Goal: Find specific page/section: Find specific page/section

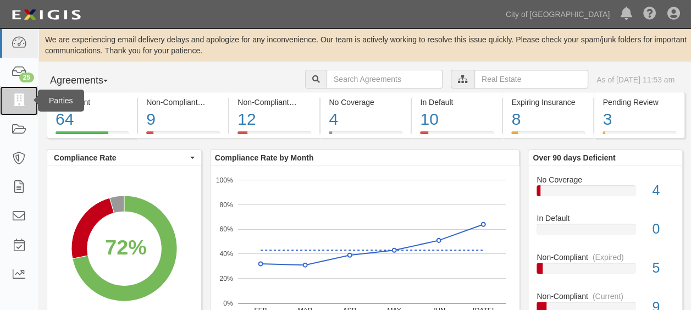
click at [14, 96] on icon at bounding box center [18, 101] width 15 height 13
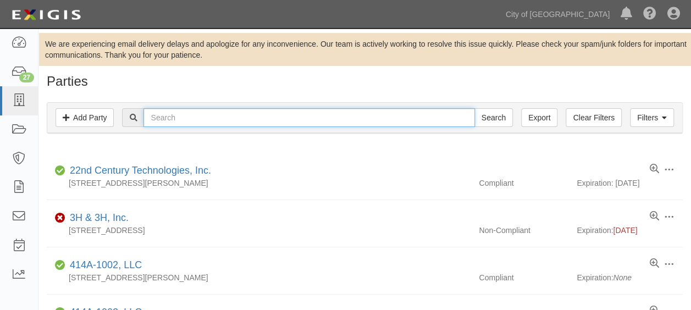
click at [207, 118] on input "text" at bounding box center [308, 117] width 331 height 19
type input "[PERSON_NAME]"
click at [474, 108] on input "Search" at bounding box center [493, 117] width 38 height 19
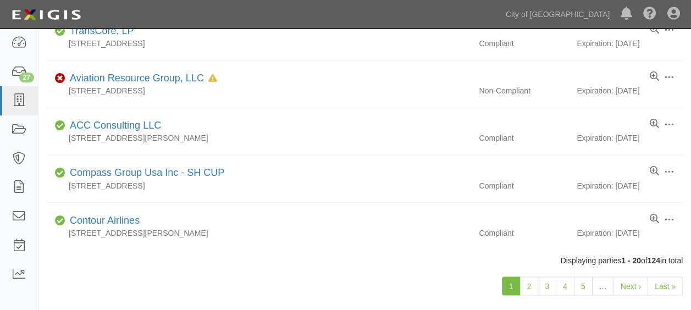
scroll to position [881, 0]
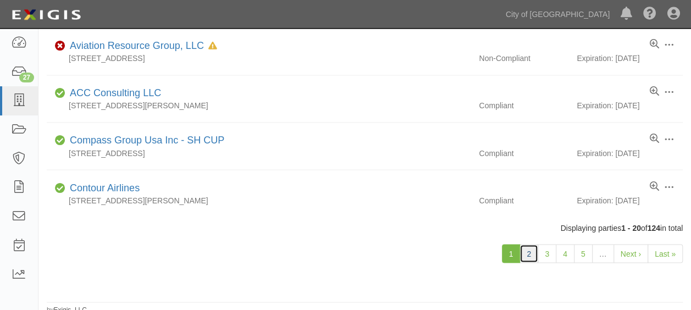
click at [538, 248] on link "2" at bounding box center [528, 253] width 19 height 19
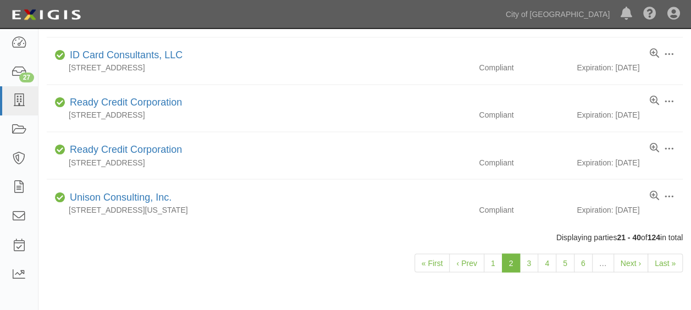
scroll to position [881, 0]
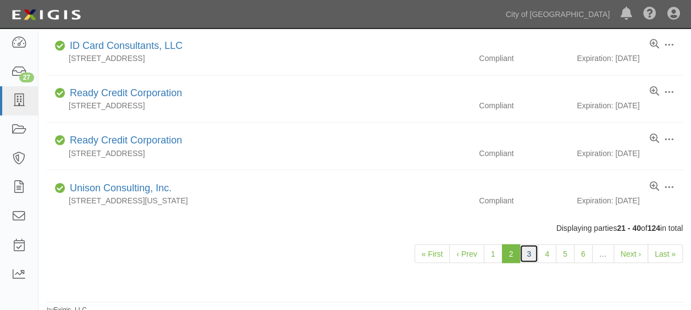
click at [535, 244] on link "3" at bounding box center [528, 253] width 19 height 19
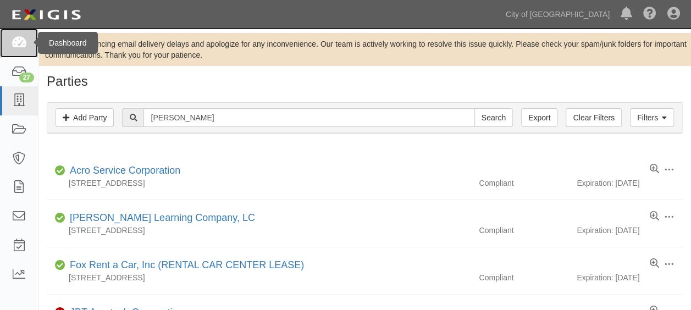
click at [21, 49] on icon at bounding box center [18, 43] width 15 height 13
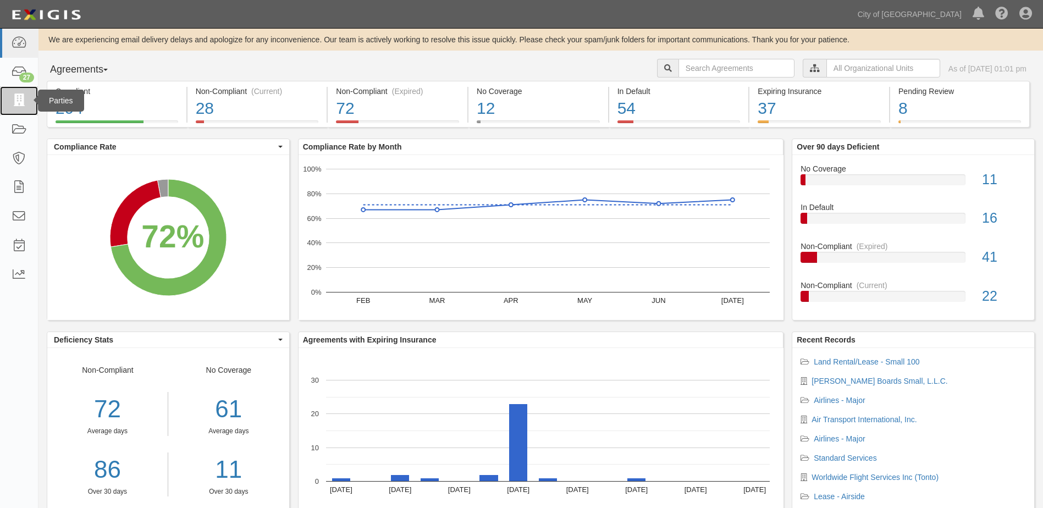
click at [23, 110] on link at bounding box center [19, 100] width 38 height 29
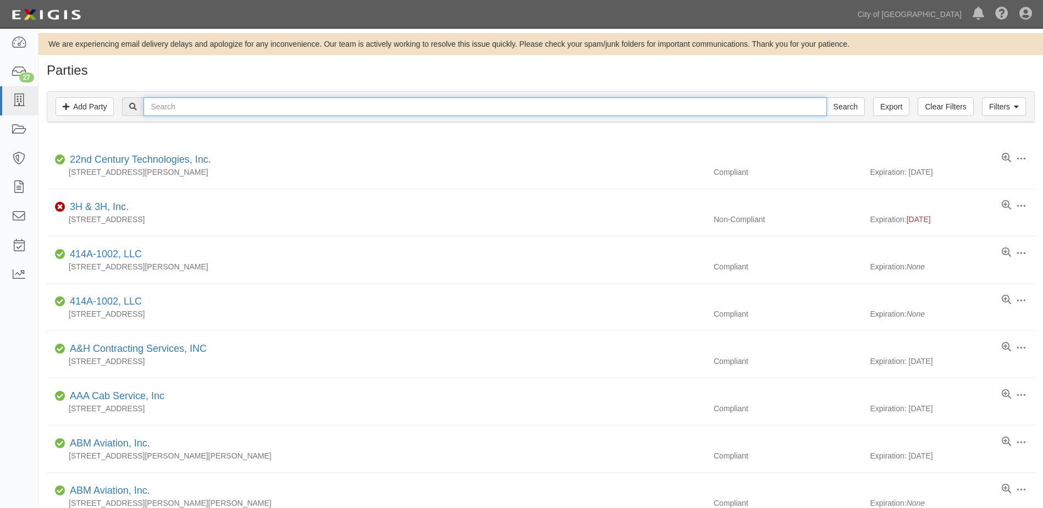
click at [158, 107] on input "text" at bounding box center [484, 106] width 683 height 19
type input "hertz"
click at [826, 97] on input "Search" at bounding box center [845, 106] width 38 height 19
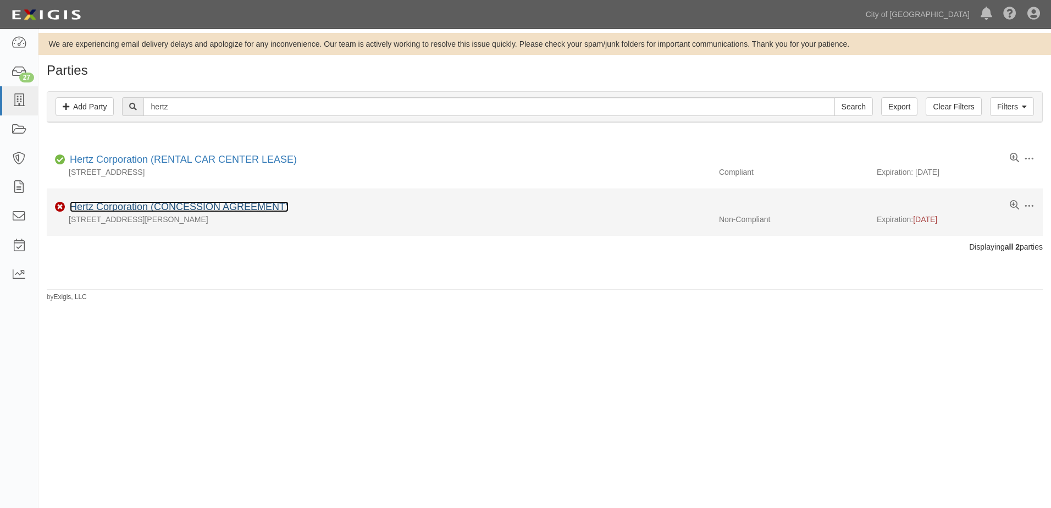
click at [212, 210] on link "Hertz Corporation (CONCESSION AGREEMENT)" at bounding box center [179, 206] width 219 height 11
